Goal: Transaction & Acquisition: Purchase product/service

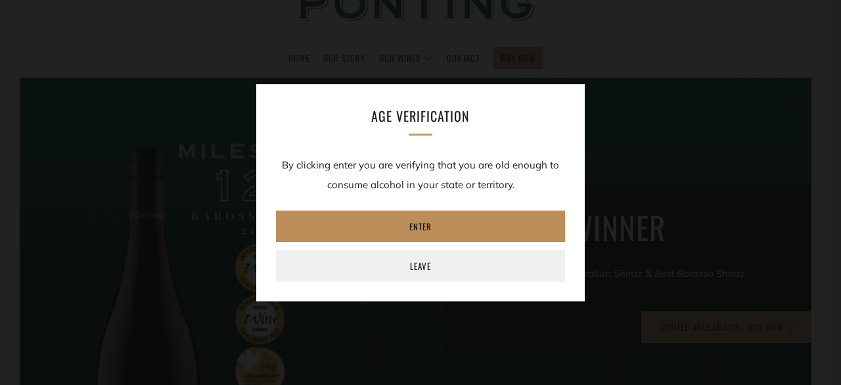
click at [430, 224] on link "Enter" at bounding box center [420, 226] width 289 height 32
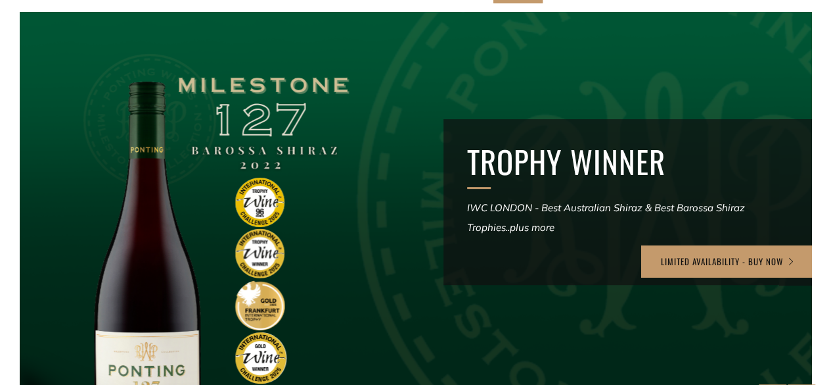
scroll to position [131, 0]
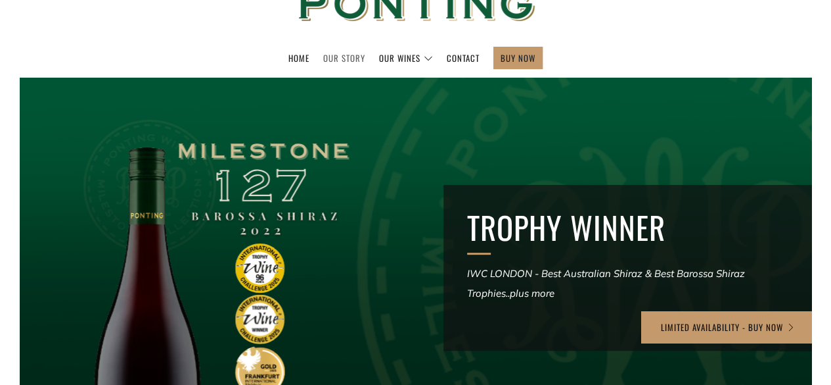
click at [341, 55] on link "Our Story" at bounding box center [344, 57] width 42 height 21
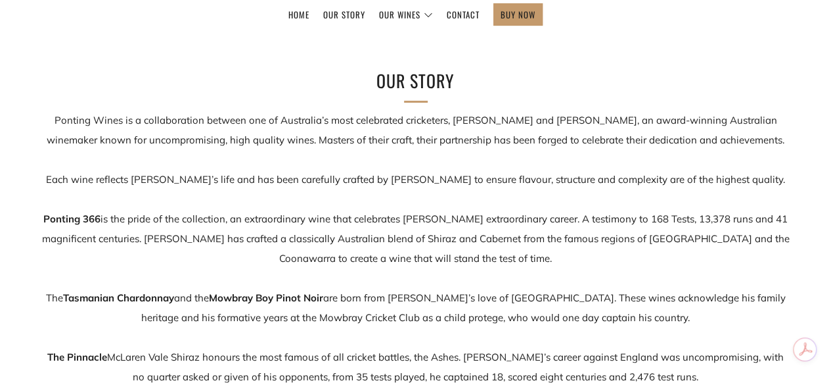
scroll to position [197, 0]
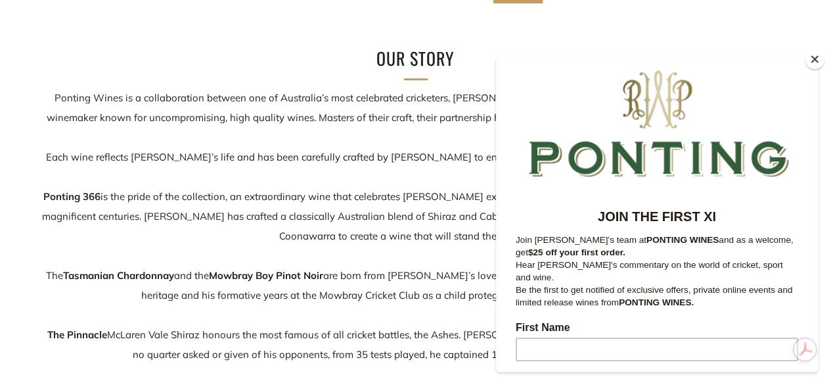
click at [123, 234] on p "Ponting Wines is a collaboration between one of Australia’s most celebrated cri…" at bounding box center [415, 275] width 749 height 375
click at [811, 61] on button "Close" at bounding box center [815, 59] width 20 height 20
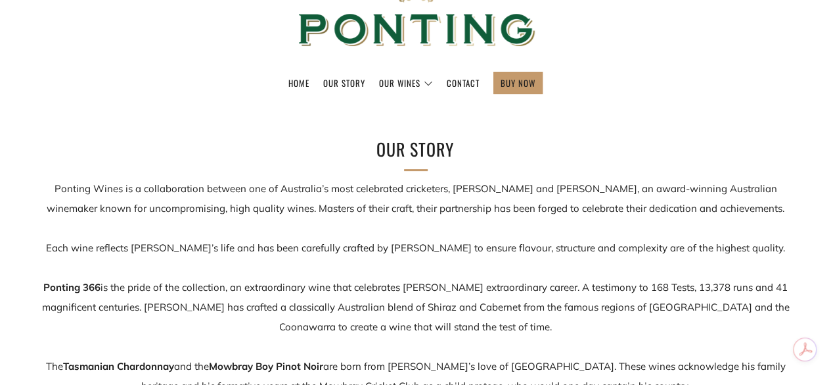
scroll to position [0, 0]
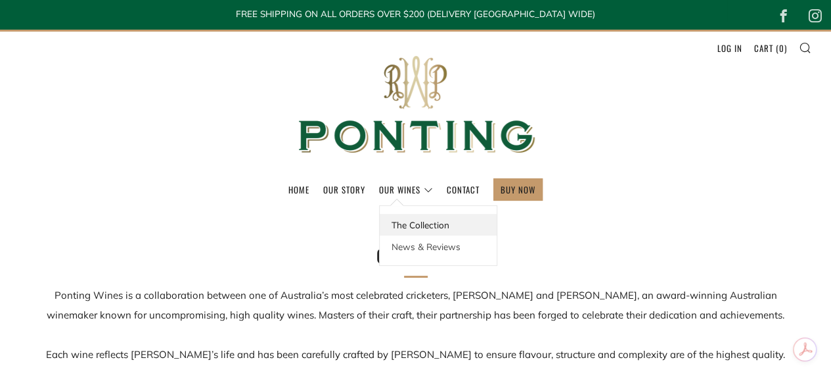
click at [404, 224] on link "The Collection" at bounding box center [438, 225] width 117 height 22
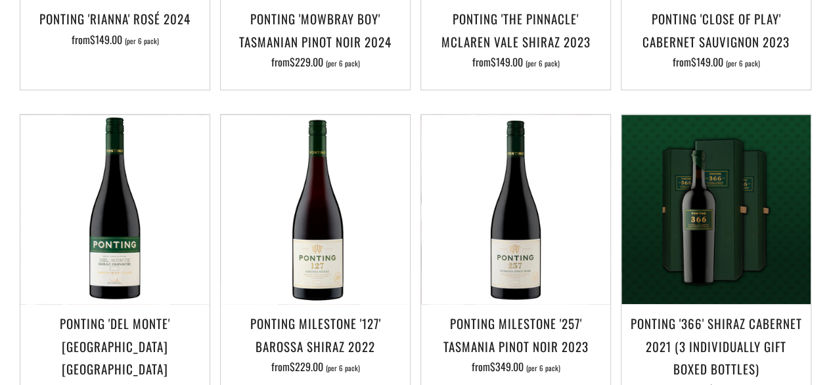
scroll to position [920, 0]
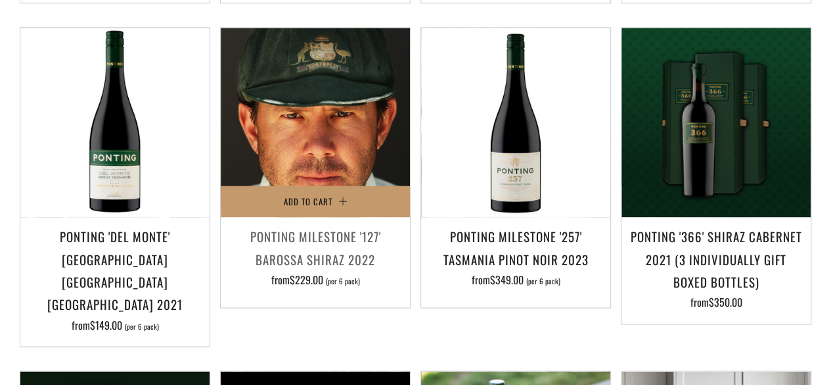
click at [310, 139] on img at bounding box center [315, 122] width 189 height 189
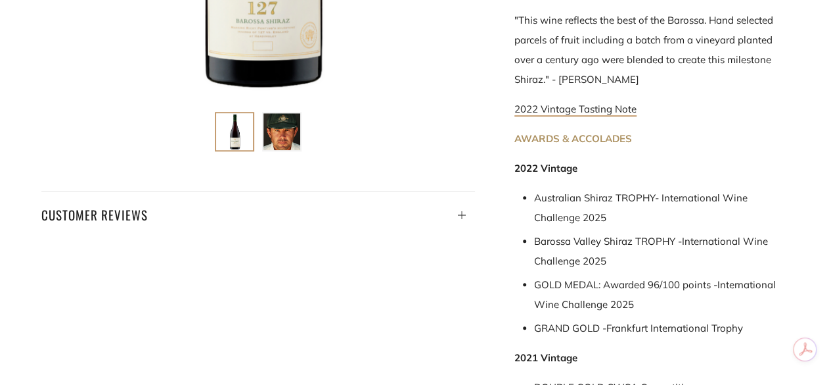
scroll to position [592, 0]
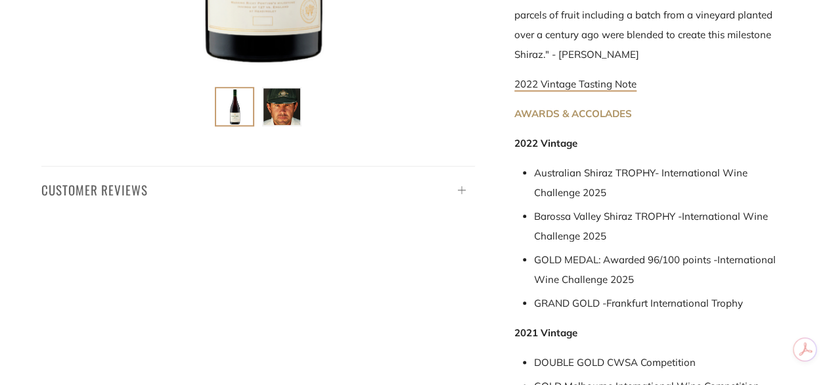
click at [92, 179] on h4 "Customer Reviews" at bounding box center [258, 189] width 434 height 22
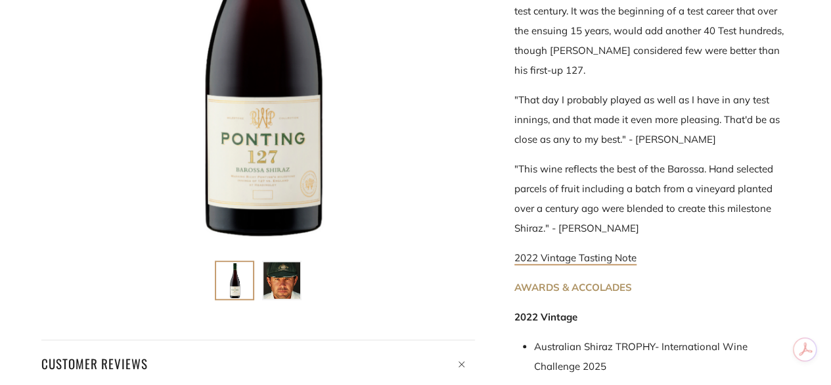
scroll to position [460, 0]
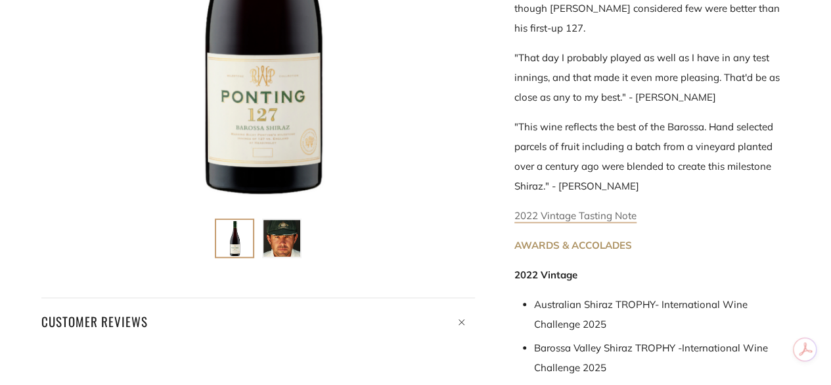
click at [581, 209] on link "2022 Vintage Tasting Note" at bounding box center [576, 216] width 122 height 14
